Goal: Task Accomplishment & Management: Complete application form

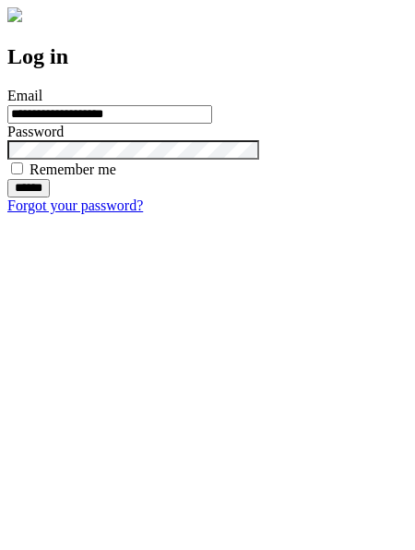
type input "**********"
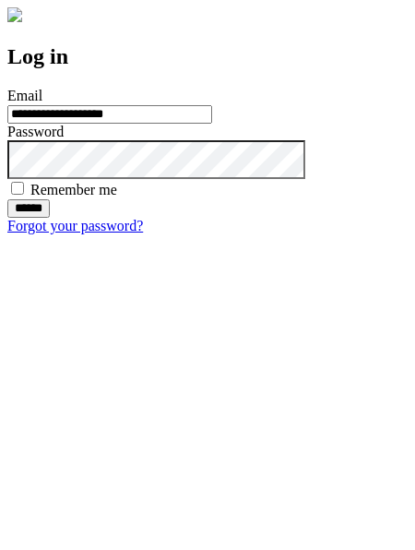
click at [50, 218] on input "******" at bounding box center [28, 208] width 42 height 18
